Goal: Task Accomplishment & Management: Use online tool/utility

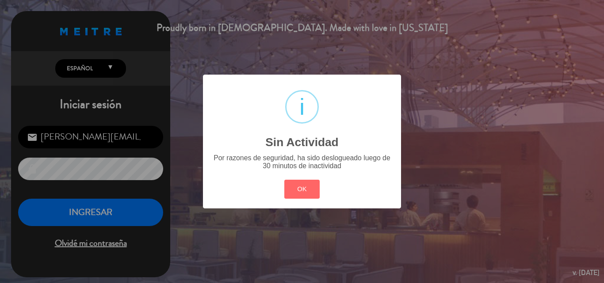
click at [301, 190] on button "OK" at bounding box center [302, 189] width 36 height 19
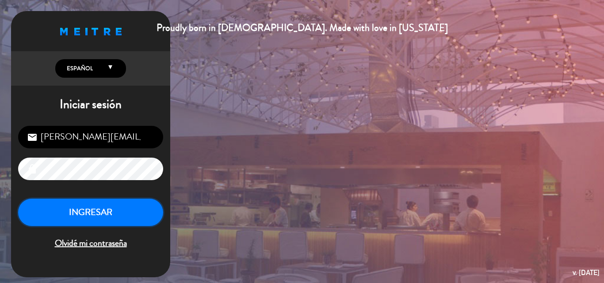
click at [126, 214] on button "INGRESAR" at bounding box center [90, 213] width 145 height 28
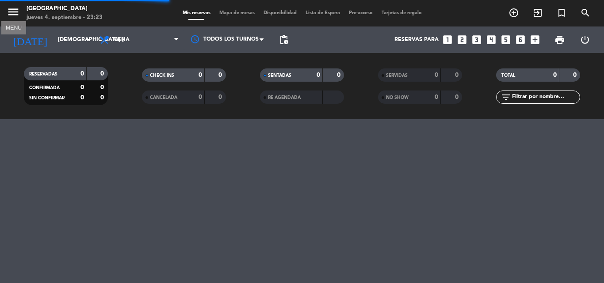
click at [11, 12] on icon "menu" at bounding box center [13, 11] width 13 height 13
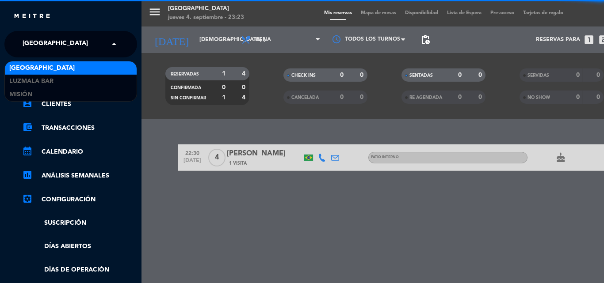
click at [80, 43] on input "text" at bounding box center [72, 44] width 108 height 19
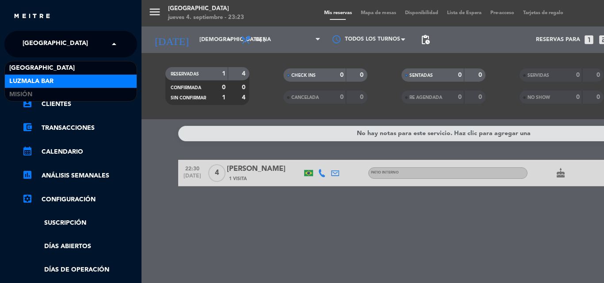
click at [49, 80] on span "Luzmala Bar" at bounding box center [31, 81] width 44 height 10
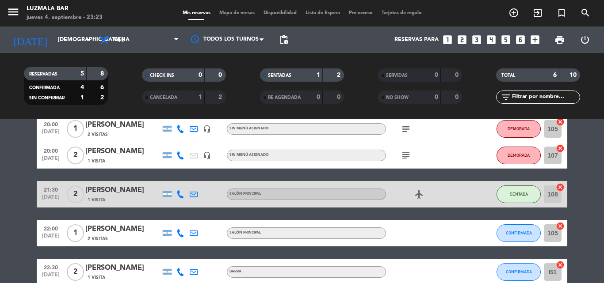
scroll to position [88, 0]
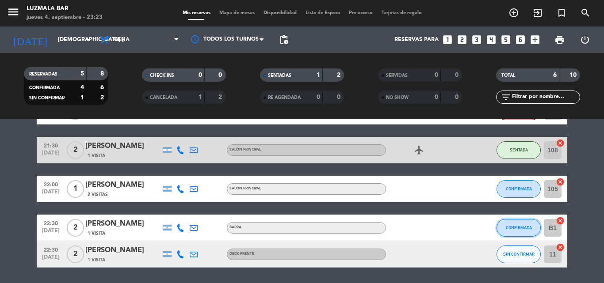
click at [514, 228] on span "CONFIRMADA" at bounding box center [519, 227] width 26 height 5
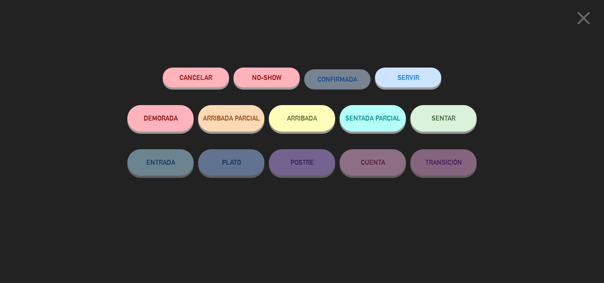
click at [442, 117] on span "SENTAR" at bounding box center [443, 118] width 24 height 8
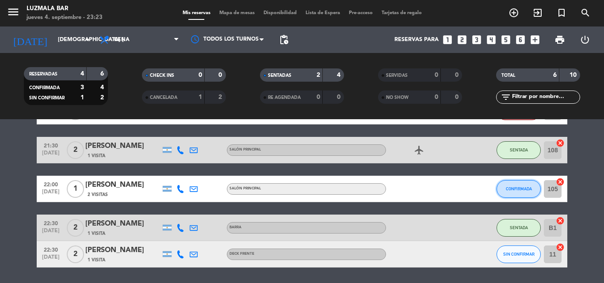
click at [527, 188] on span "CONFIRMADA" at bounding box center [519, 188] width 26 height 5
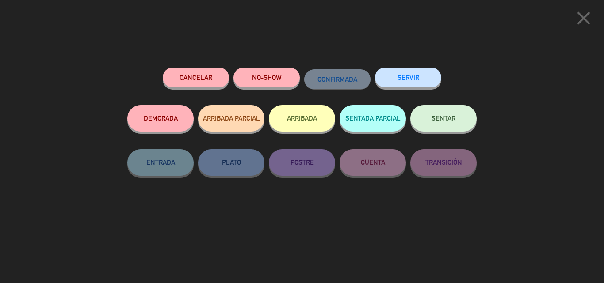
click at [159, 117] on button "DEMORADA" at bounding box center [160, 118] width 66 height 27
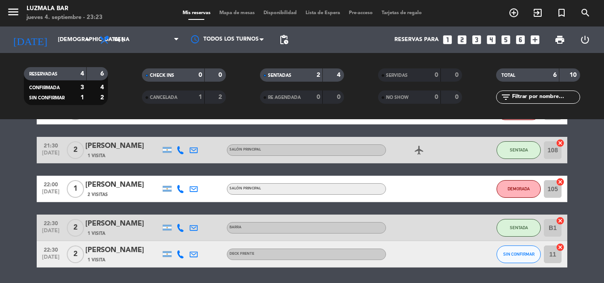
scroll to position [117, 0]
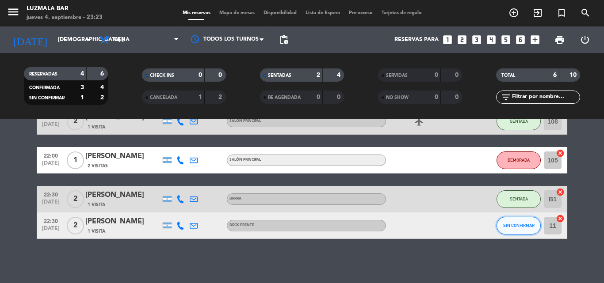
click at [517, 226] on span "SIN CONFIRMAR" at bounding box center [518, 225] width 31 height 5
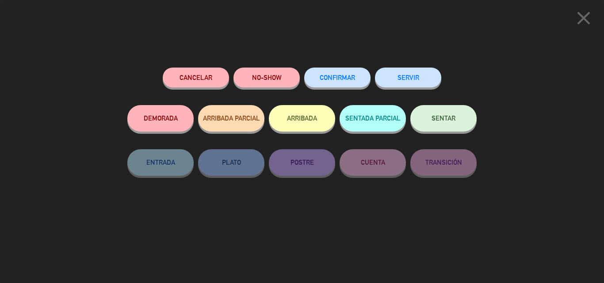
click at [164, 119] on button "DEMORADA" at bounding box center [160, 118] width 66 height 27
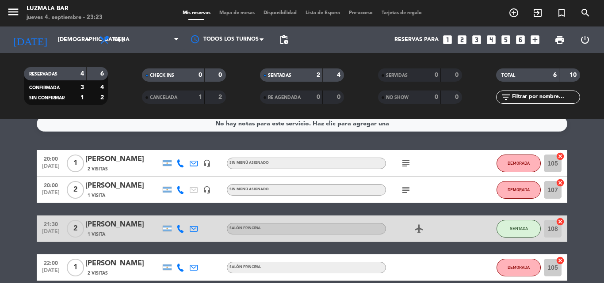
scroll to position [0, 0]
